Goal: Task Accomplishment & Management: Manage account settings

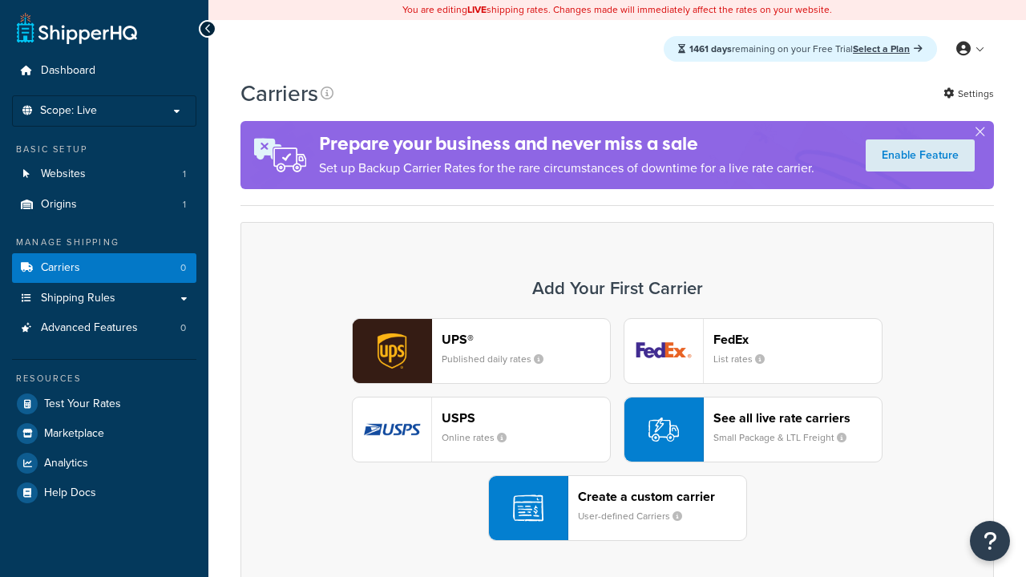
click at [617, 430] on div "UPS® Published daily rates FedEx List rates USPS Online rates See all live rate…" at bounding box center [617, 429] width 720 height 223
click at [798, 339] on header "FedEx" at bounding box center [798, 339] width 168 height 15
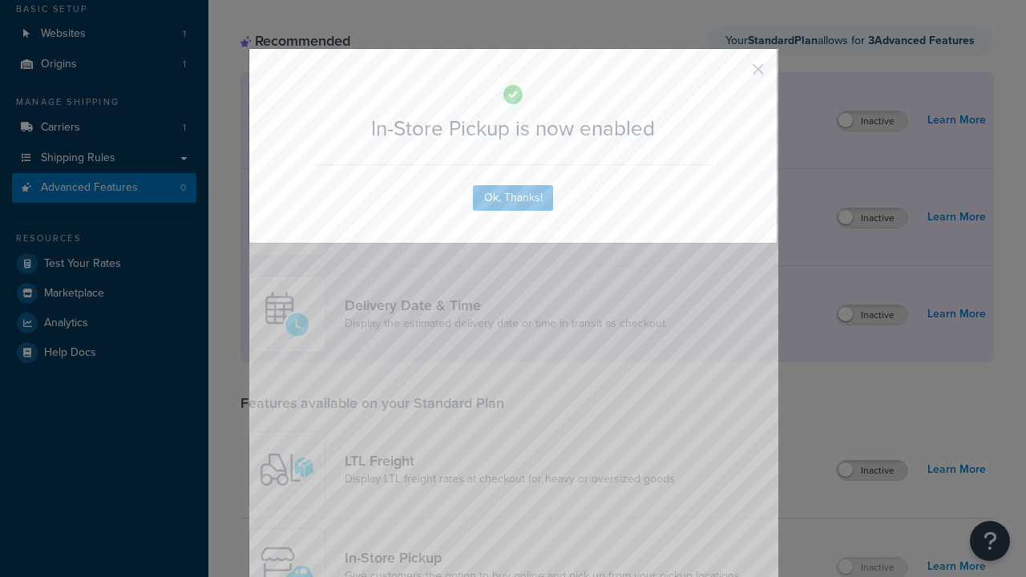
click at [734, 75] on button "button" at bounding box center [735, 75] width 4 height 4
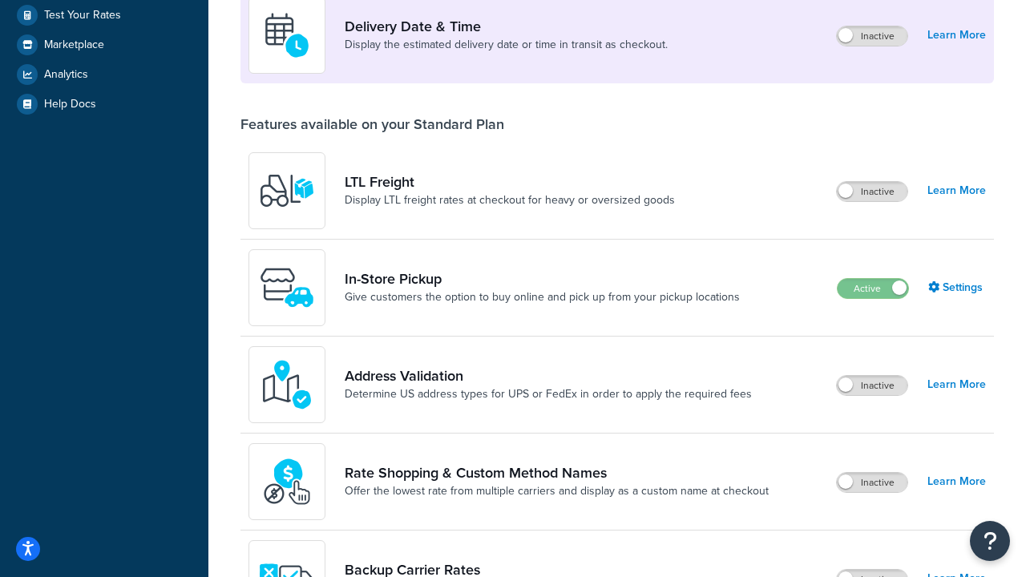
scroll to position [389, 0]
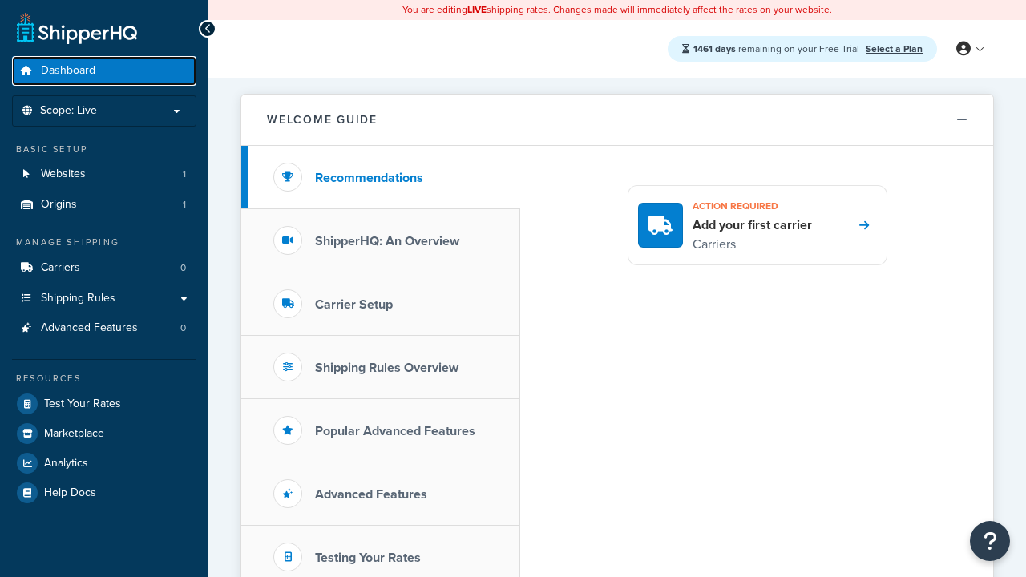
click at [68, 71] on span "Dashboard" at bounding box center [68, 71] width 55 height 14
click at [969, 49] on icon at bounding box center [964, 49] width 14 height 14
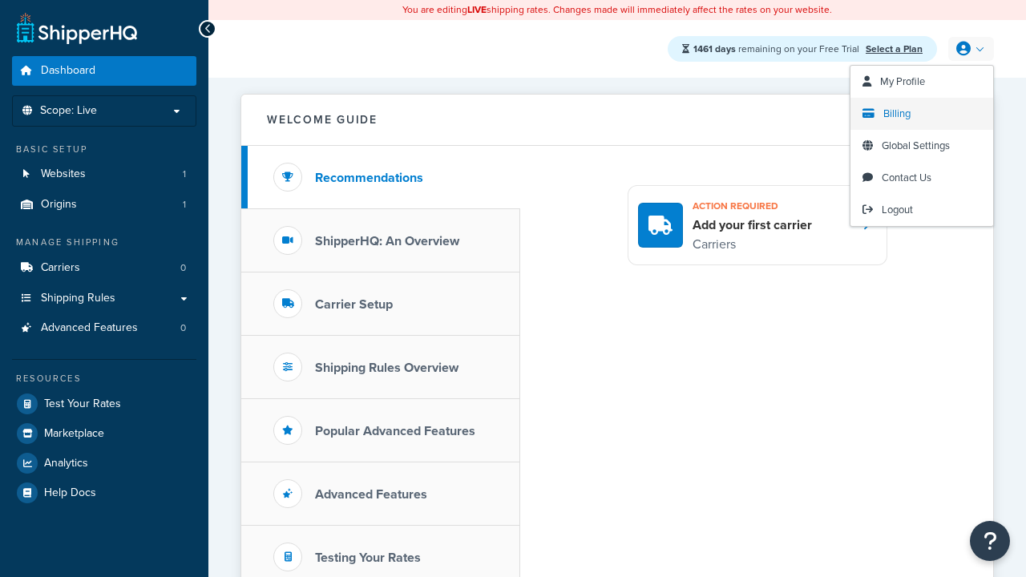
click at [897, 114] on span "Billing" at bounding box center [897, 113] width 27 height 15
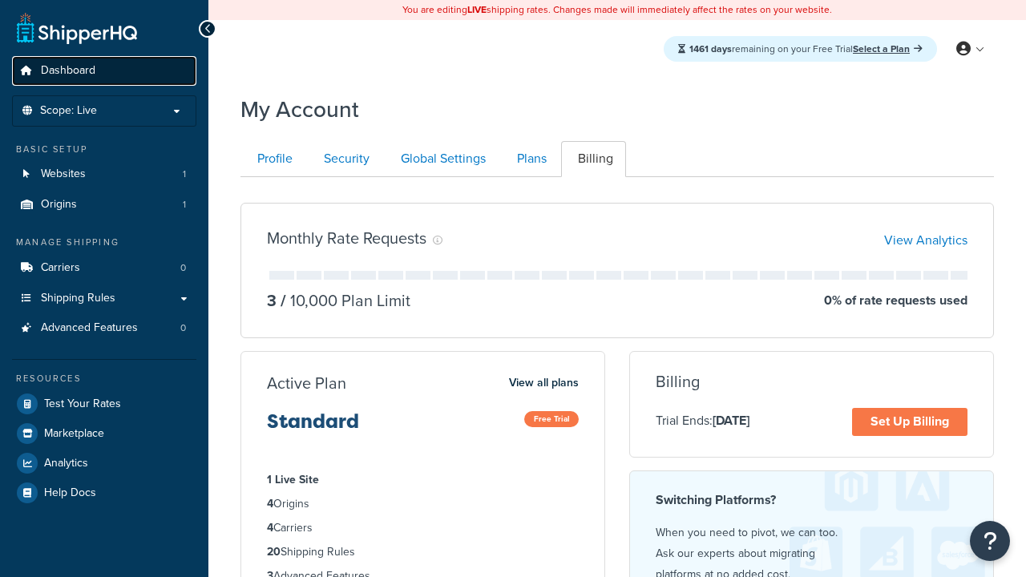
click at [68, 71] on span "Dashboard" at bounding box center [68, 71] width 55 height 14
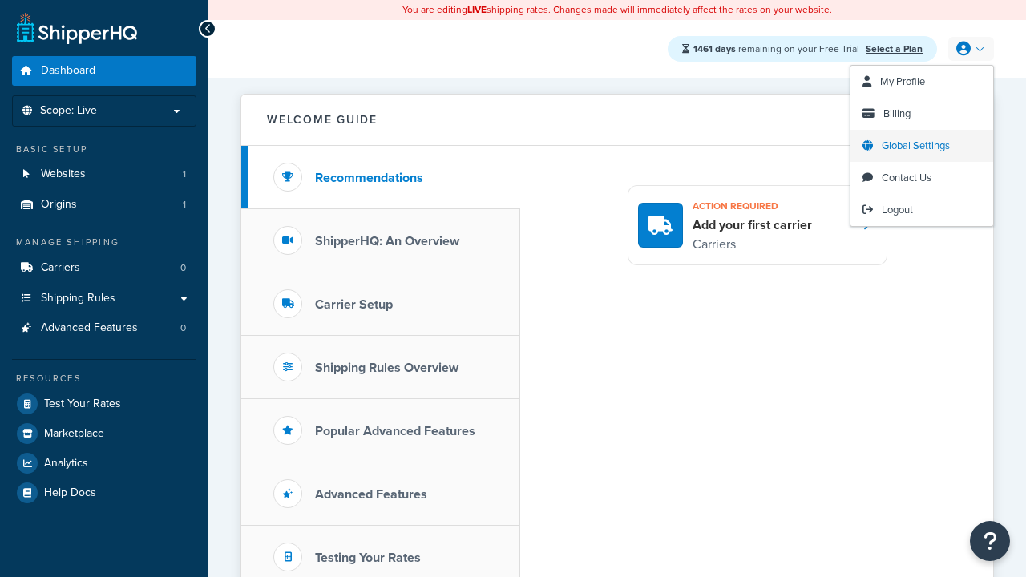
click at [916, 146] on span "Global Settings" at bounding box center [916, 145] width 68 height 15
